Goal: Transaction & Acquisition: Book appointment/travel/reservation

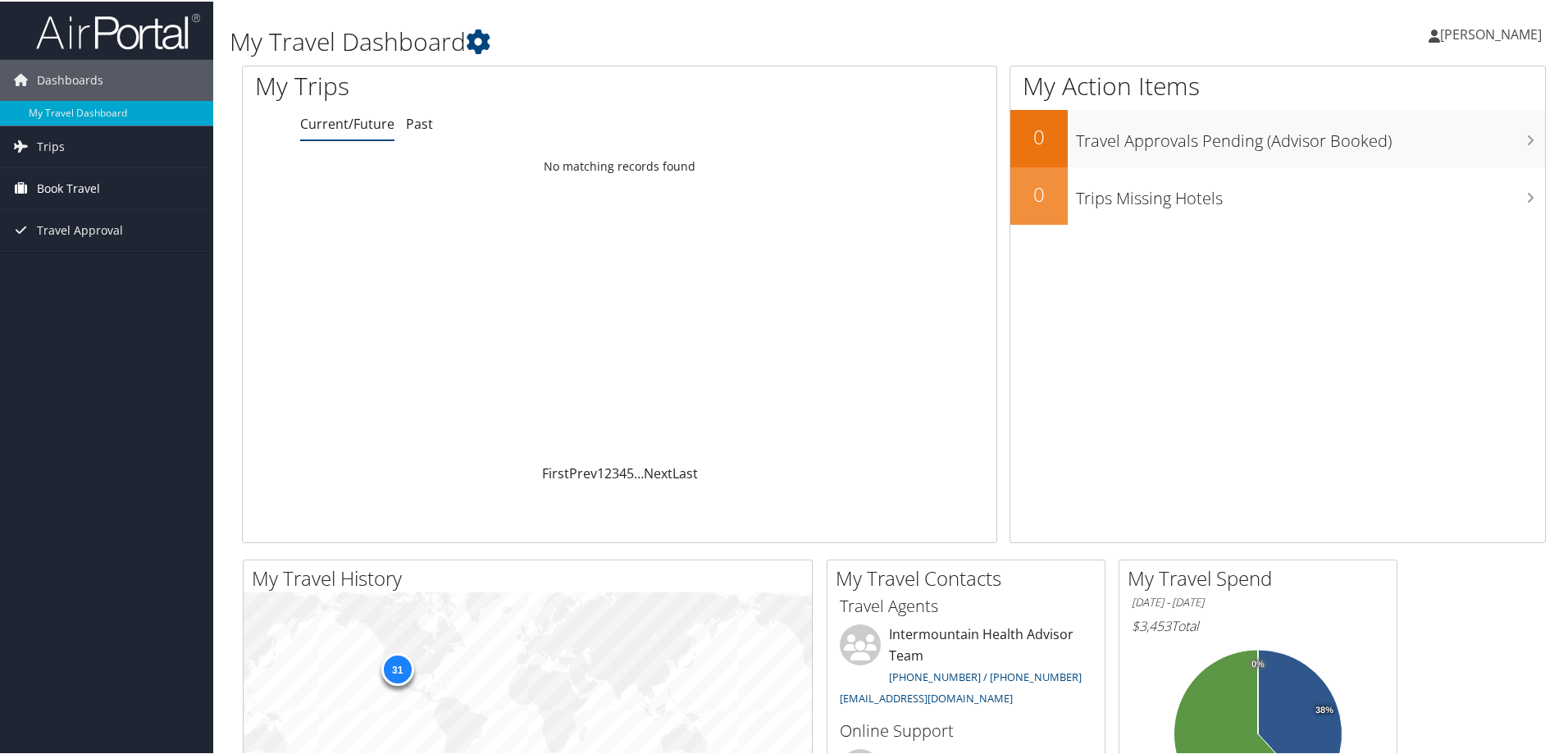
click at [57, 177] on span "Book Travel" at bounding box center [68, 187] width 63 height 41
click at [153, 263] on link "Book/Manage Online Trips" at bounding box center [107, 269] width 213 height 25
click at [84, 187] on span "Book Travel" at bounding box center [68, 187] width 63 height 41
click at [95, 278] on link "Book/Manage Online Trips" at bounding box center [107, 269] width 213 height 25
